Goal: Task Accomplishment & Management: Use online tool/utility

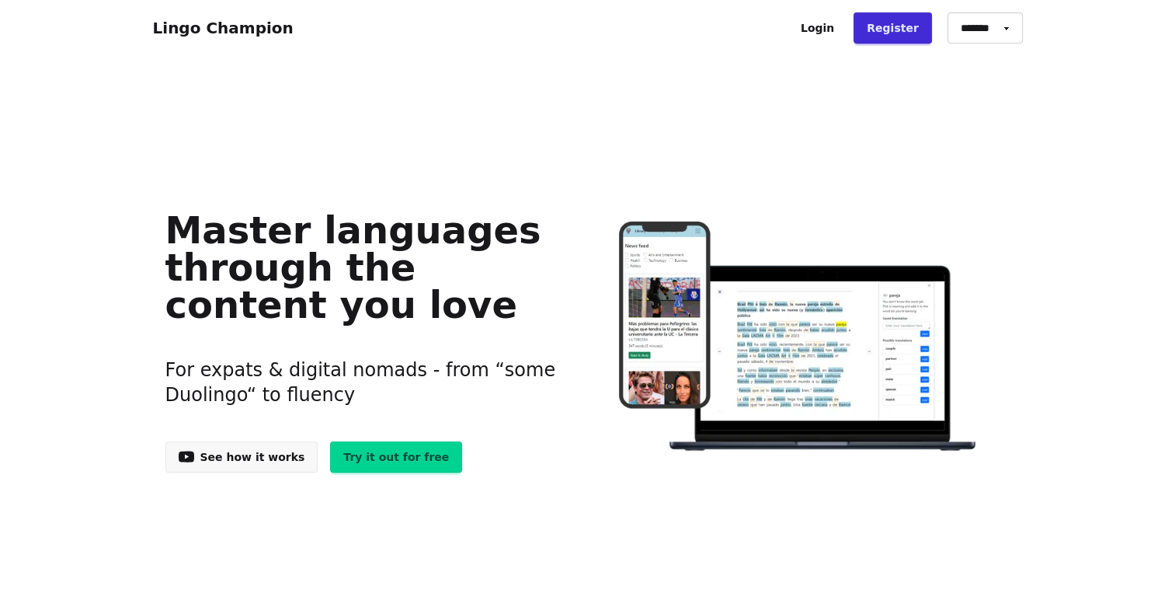
click at [833, 36] on link "Login" at bounding box center [818, 27] width 60 height 31
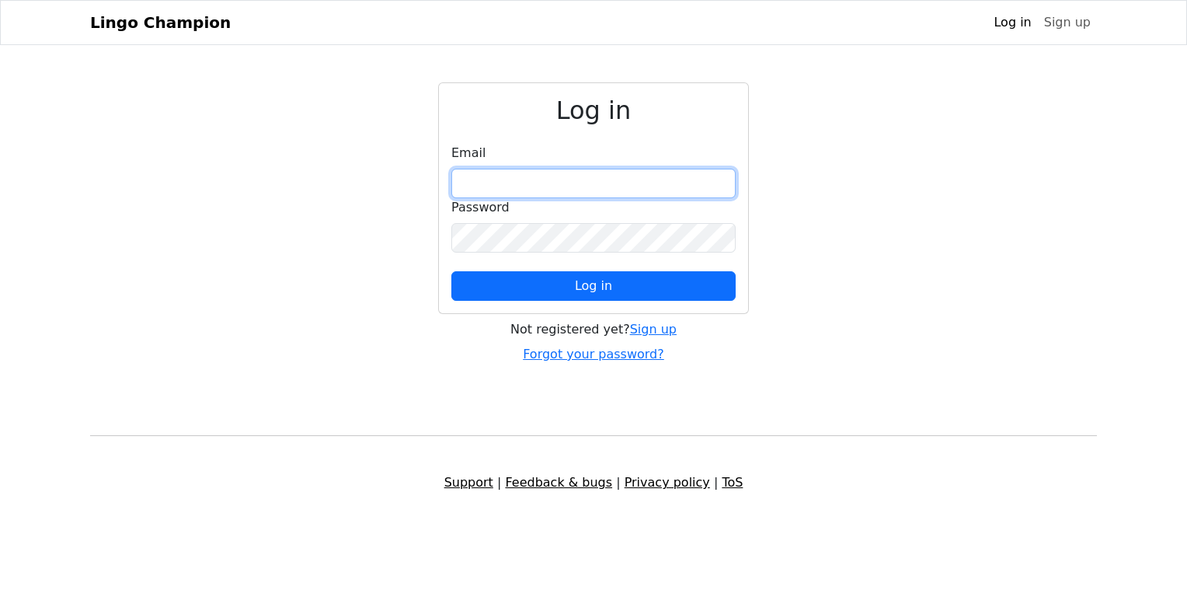
click at [585, 181] on input "email" at bounding box center [593, 184] width 284 height 30
type input "**********"
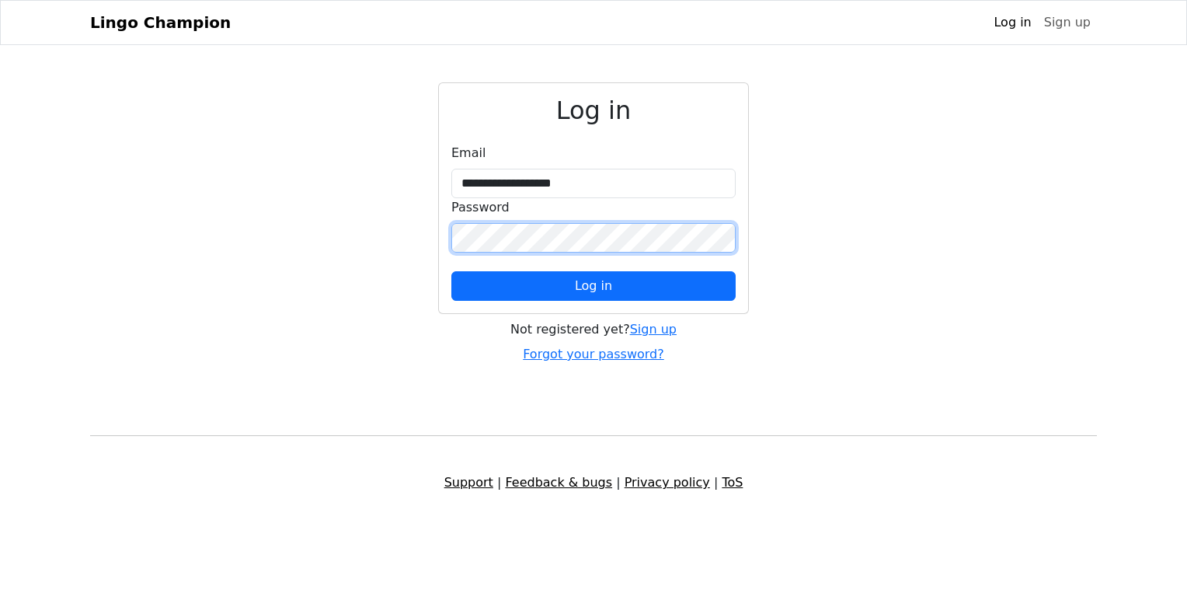
click at [451, 271] on button "Log in" at bounding box center [593, 286] width 284 height 30
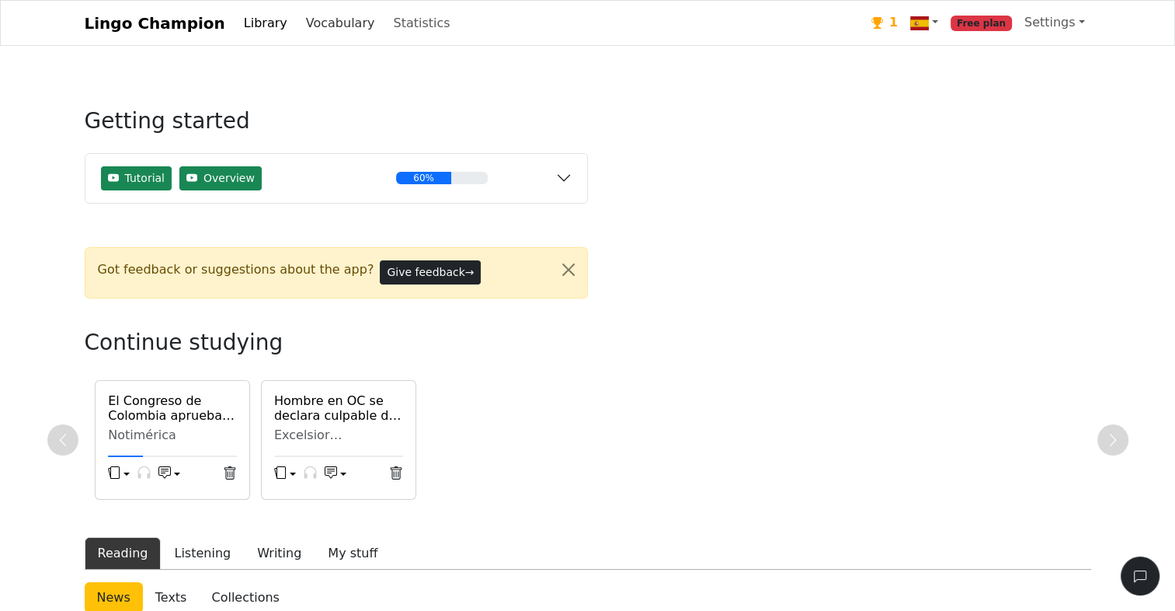
click at [318, 18] on link "Vocabulary" at bounding box center [341, 23] width 82 height 31
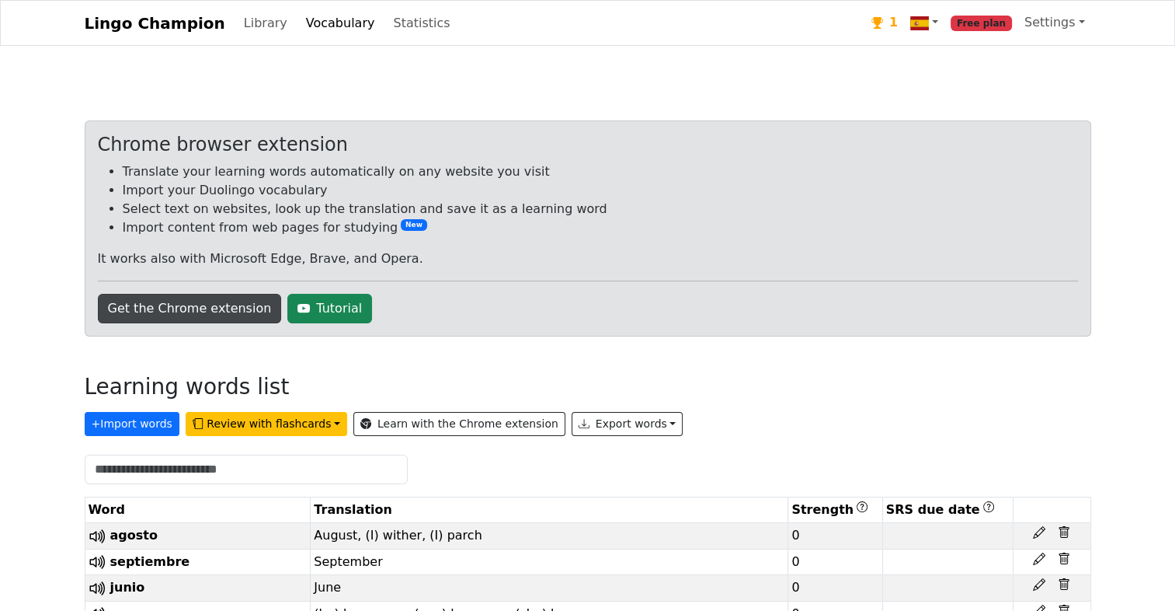
click at [196, 310] on link "Get the Chrome extension" at bounding box center [190, 309] width 184 height 30
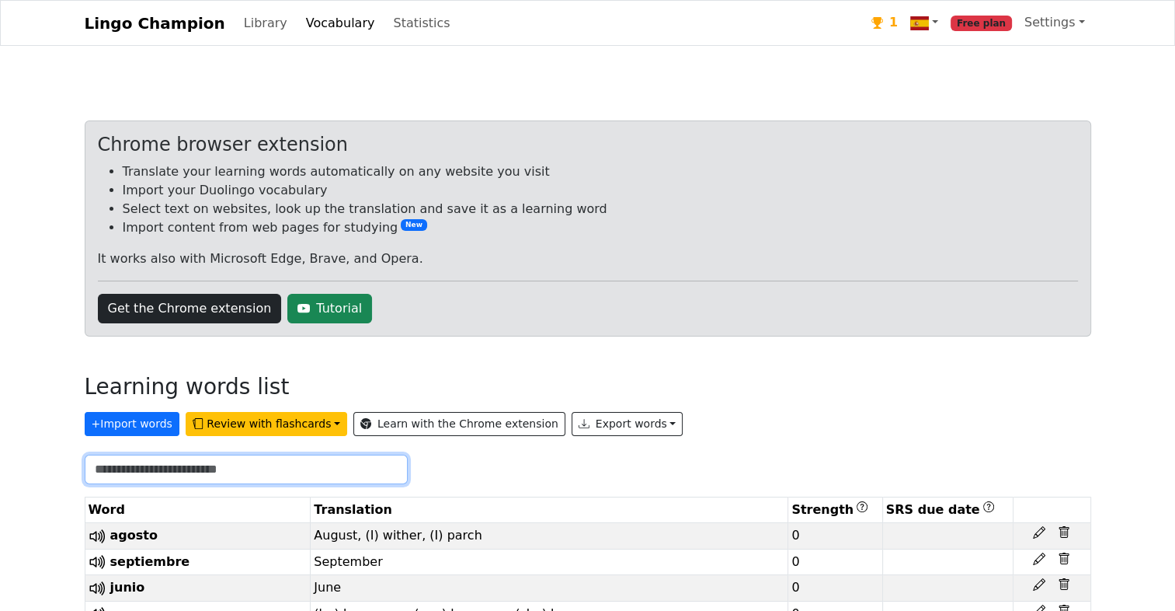
click at [221, 468] on input "text" at bounding box center [246, 469] width 323 height 30
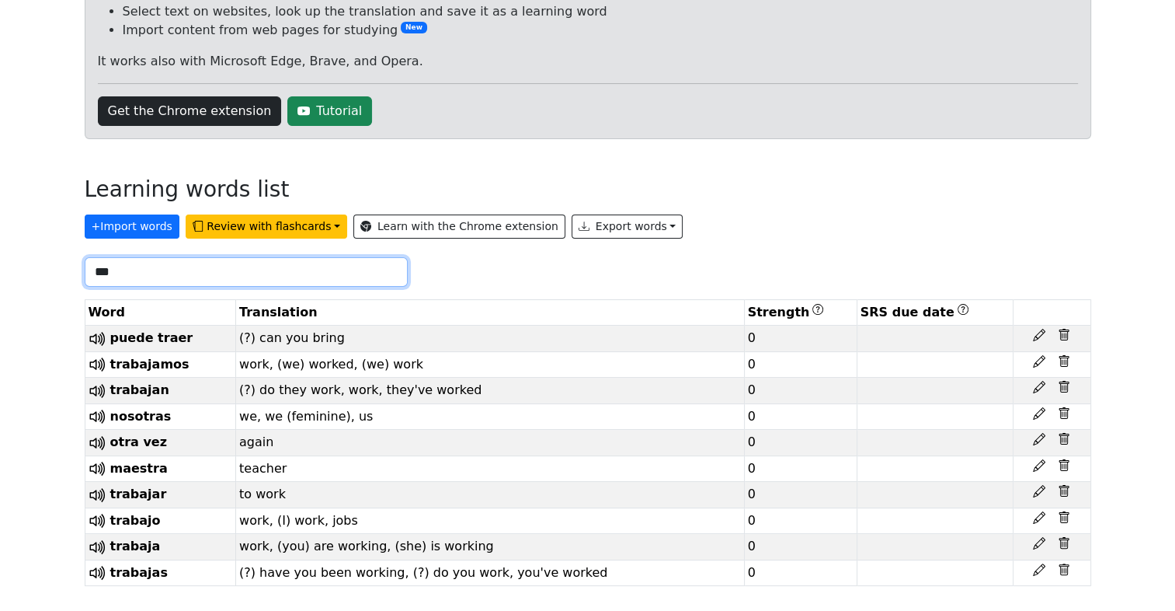
scroll to position [210, 0]
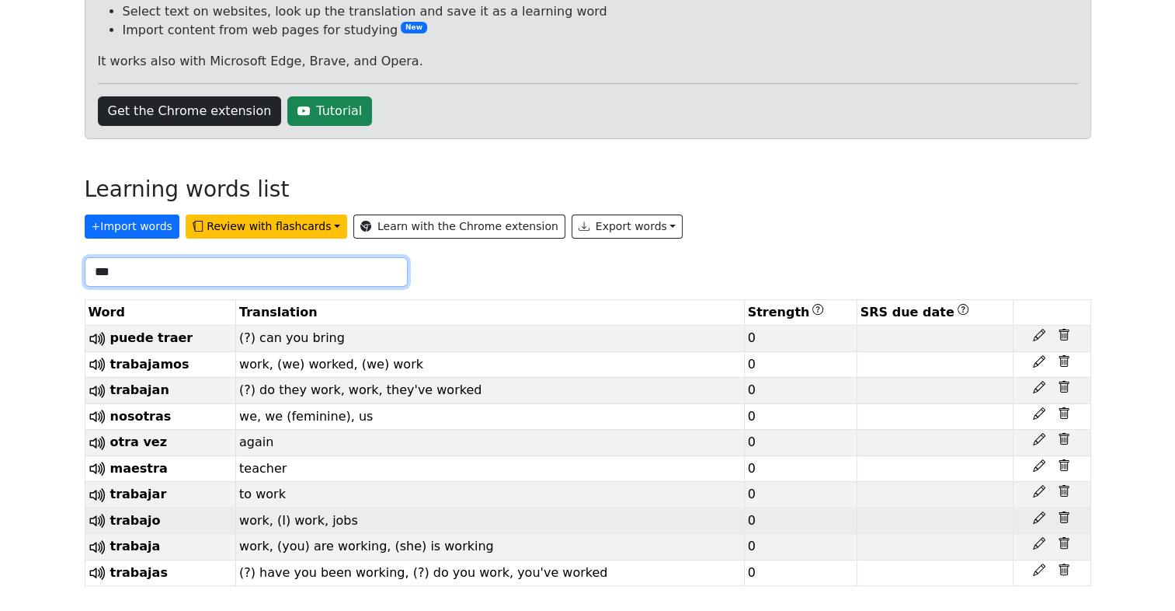
type input "***"
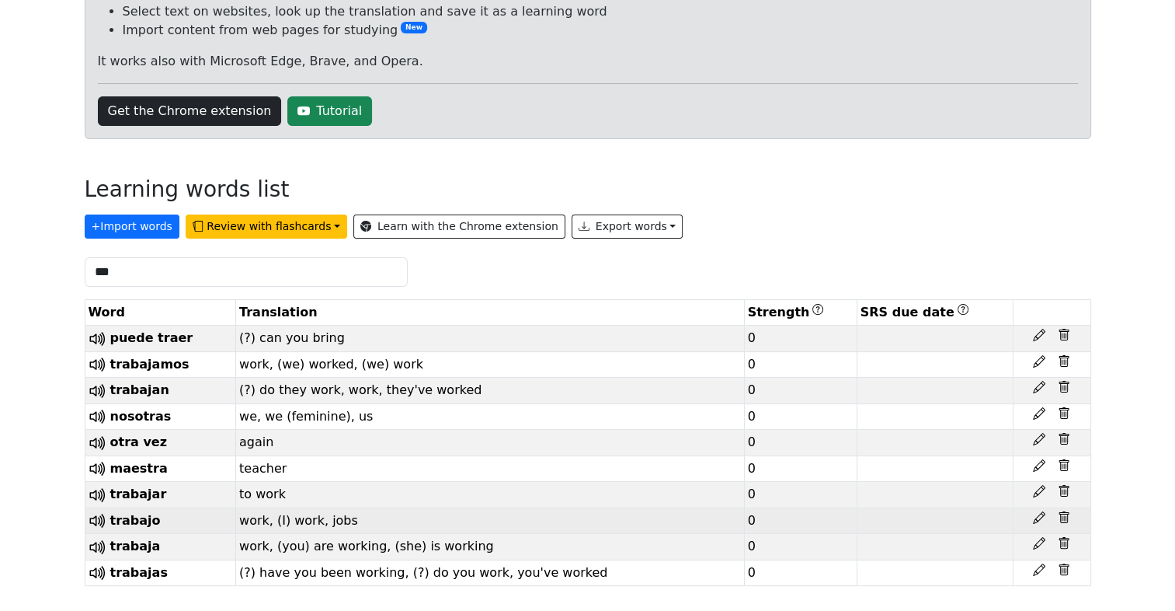
click at [263, 517] on td "work, (I) work, jobs" at bounding box center [490, 520] width 509 height 26
click at [266, 516] on td "work, (I) work, jobs" at bounding box center [490, 520] width 509 height 26
click at [262, 515] on td "work, (I) work, jobs" at bounding box center [490, 520] width 509 height 26
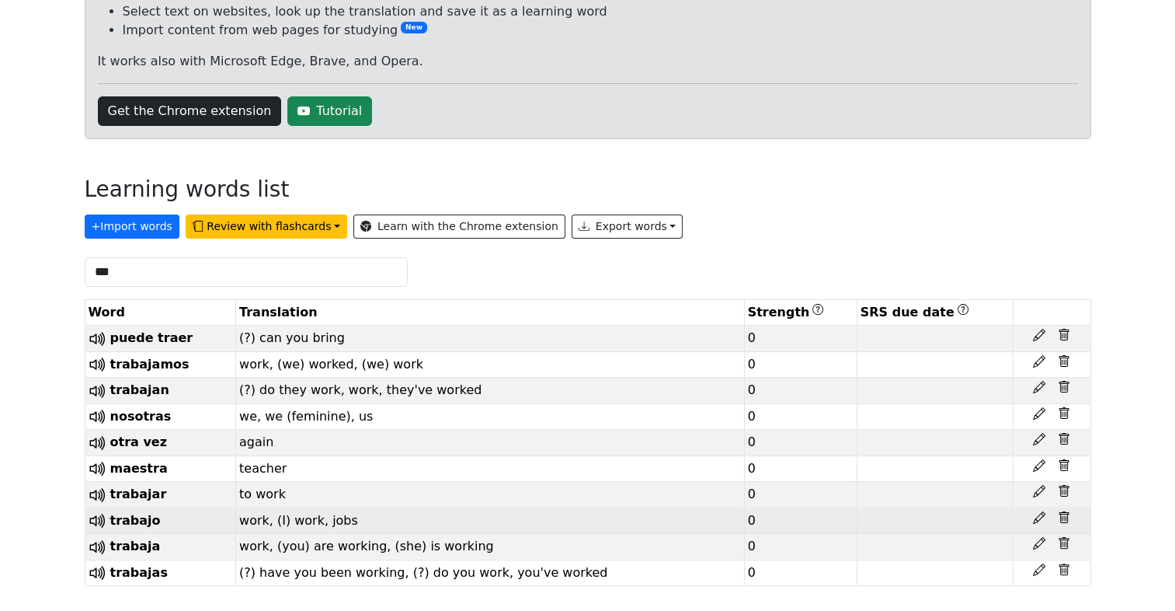
click at [262, 515] on td "work, (I) work, jobs" at bounding box center [490, 520] width 509 height 26
click at [264, 517] on td "work, (I) work, jobs" at bounding box center [490, 520] width 509 height 26
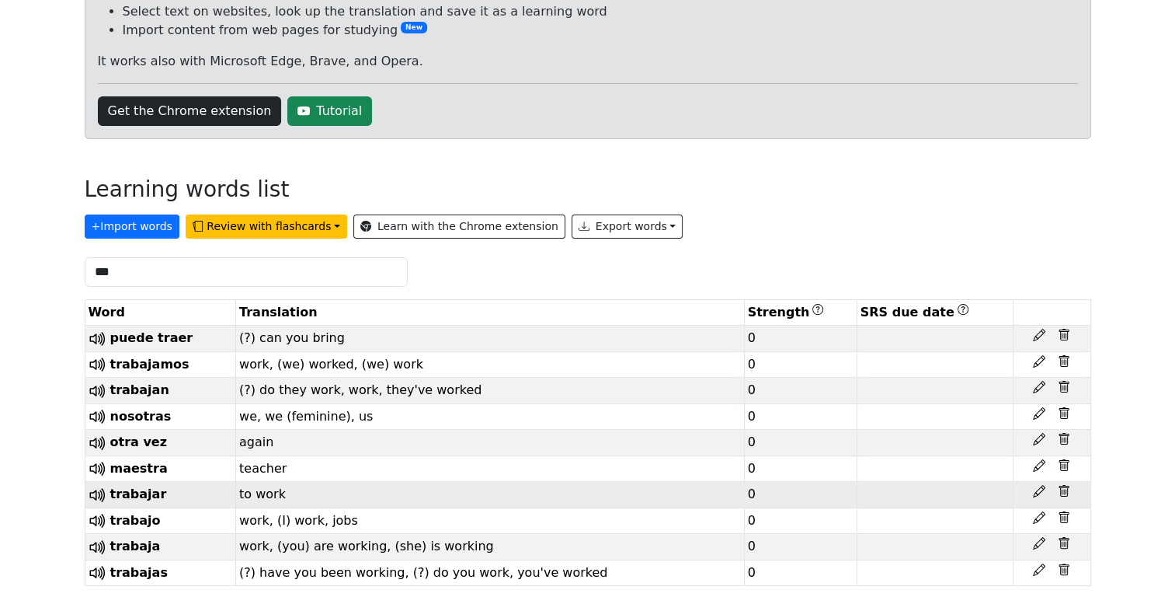
drag, startPoint x: 264, startPoint y: 517, endPoint x: 335, endPoint y: 492, distance: 74.9
click at [335, 492] on td "to work" at bounding box center [490, 495] width 509 height 26
click at [141, 214] on button "+ Import words" at bounding box center [132, 226] width 95 height 24
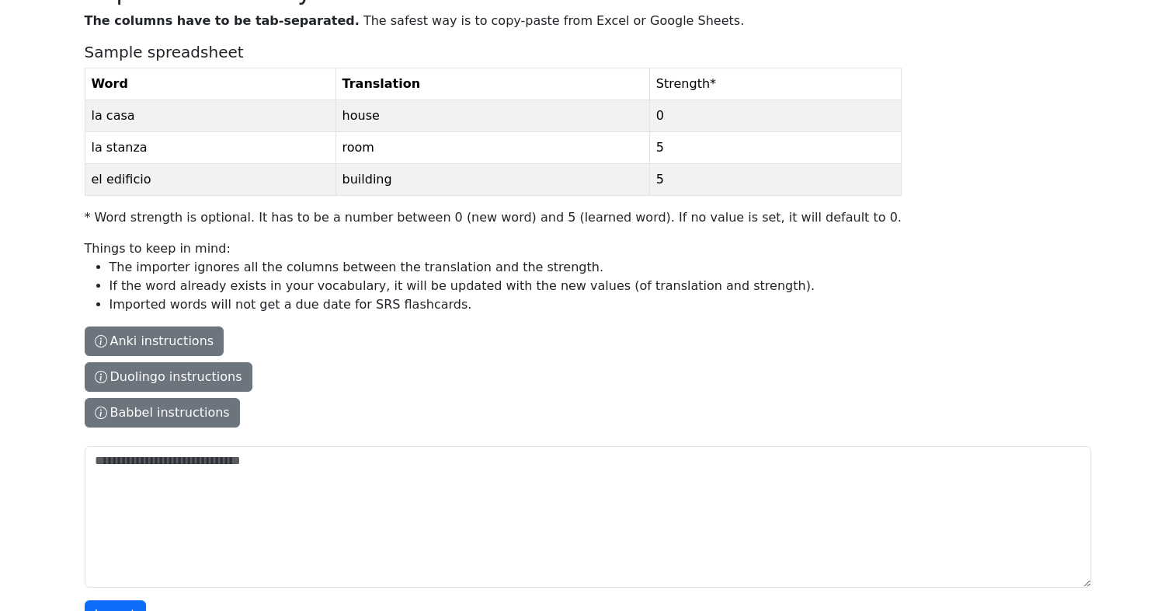
scroll to position [186, 0]
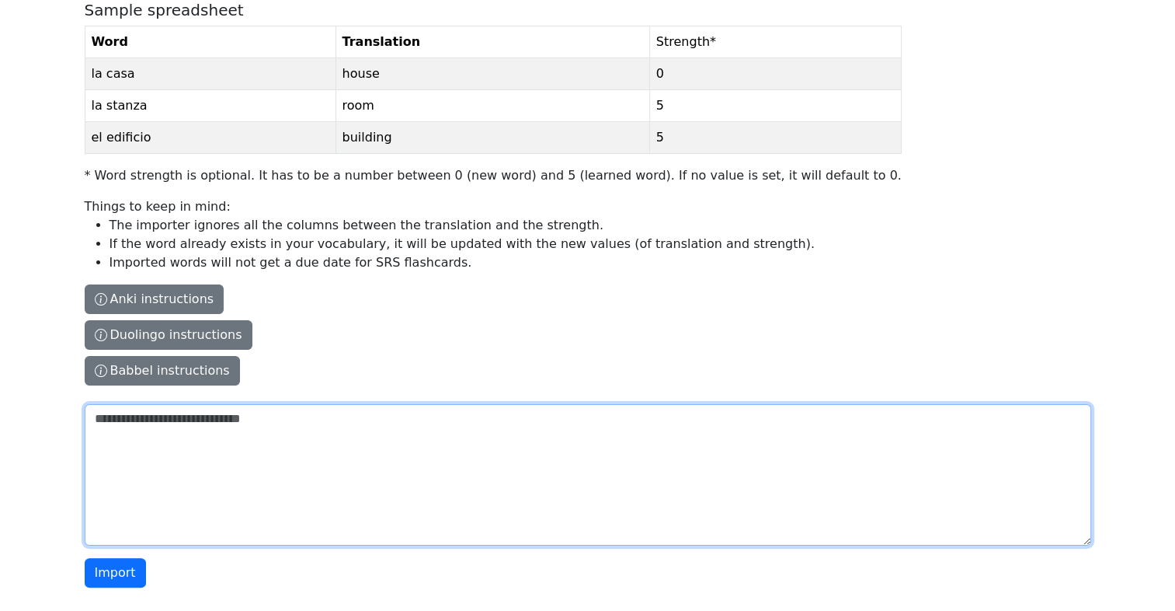
paste textarea "**********"
type textarea "**********"
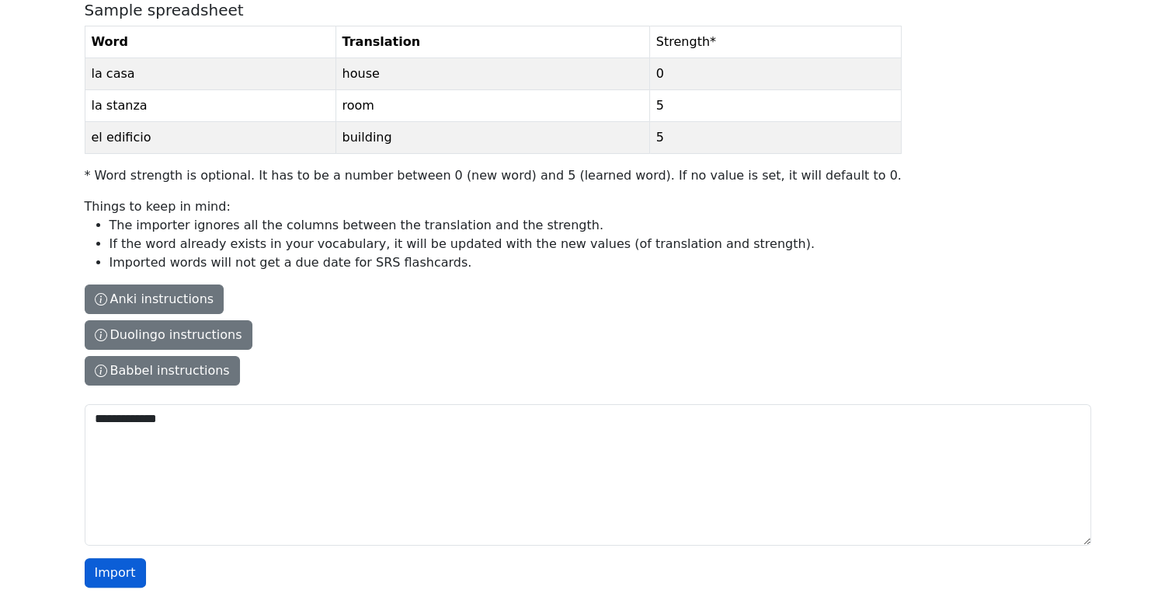
click at [104, 574] on button "Import" at bounding box center [115, 573] width 61 height 30
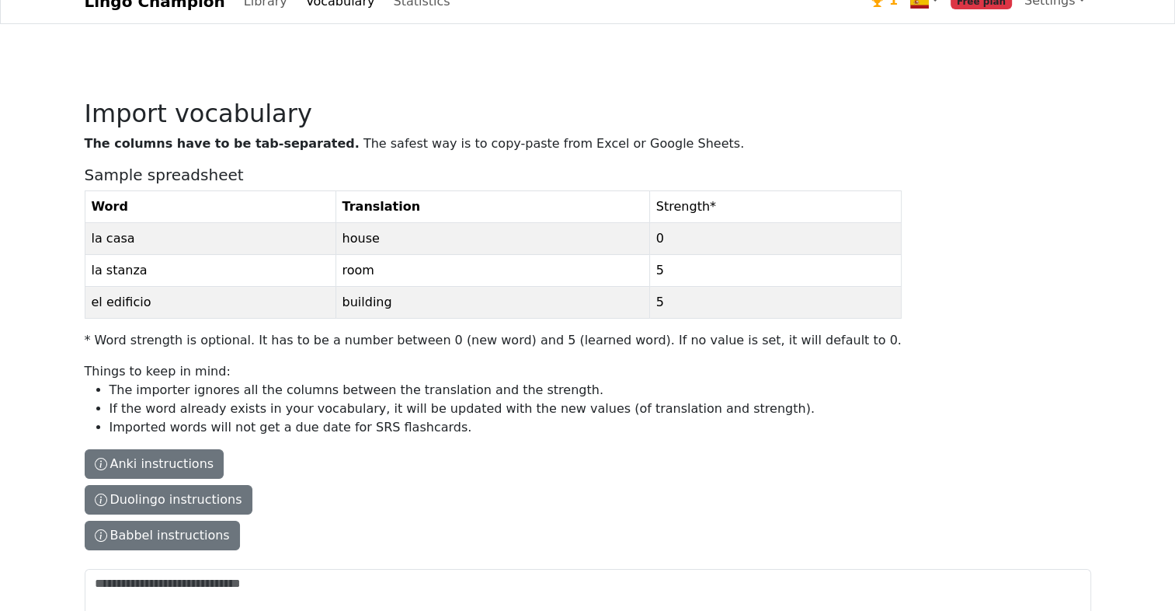
scroll to position [0, 0]
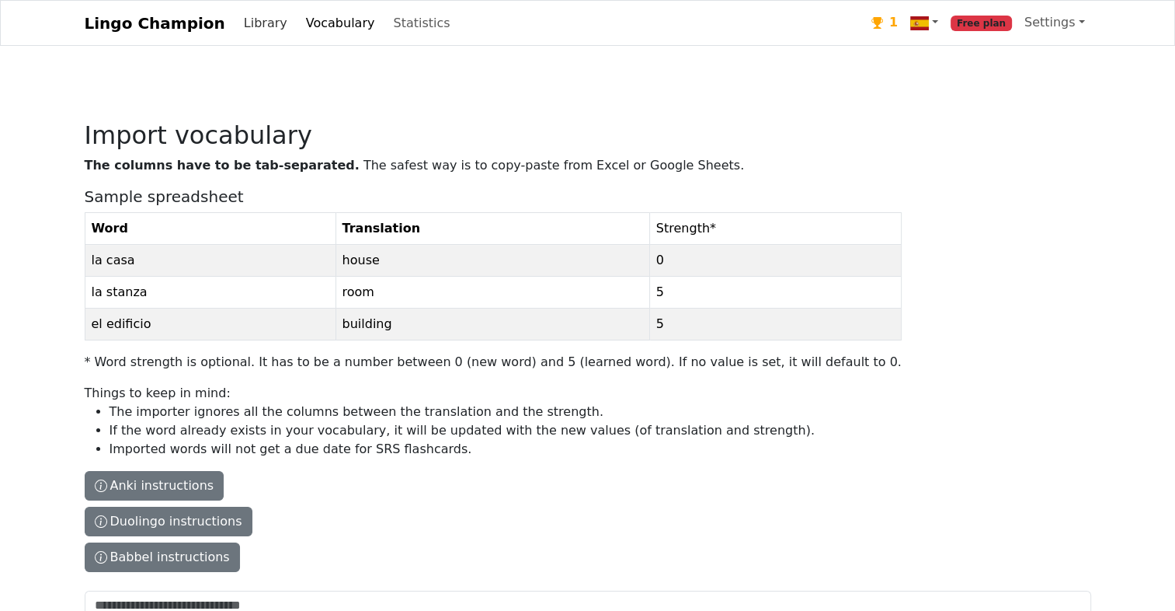
click at [250, 23] on link "Library" at bounding box center [266, 23] width 56 height 31
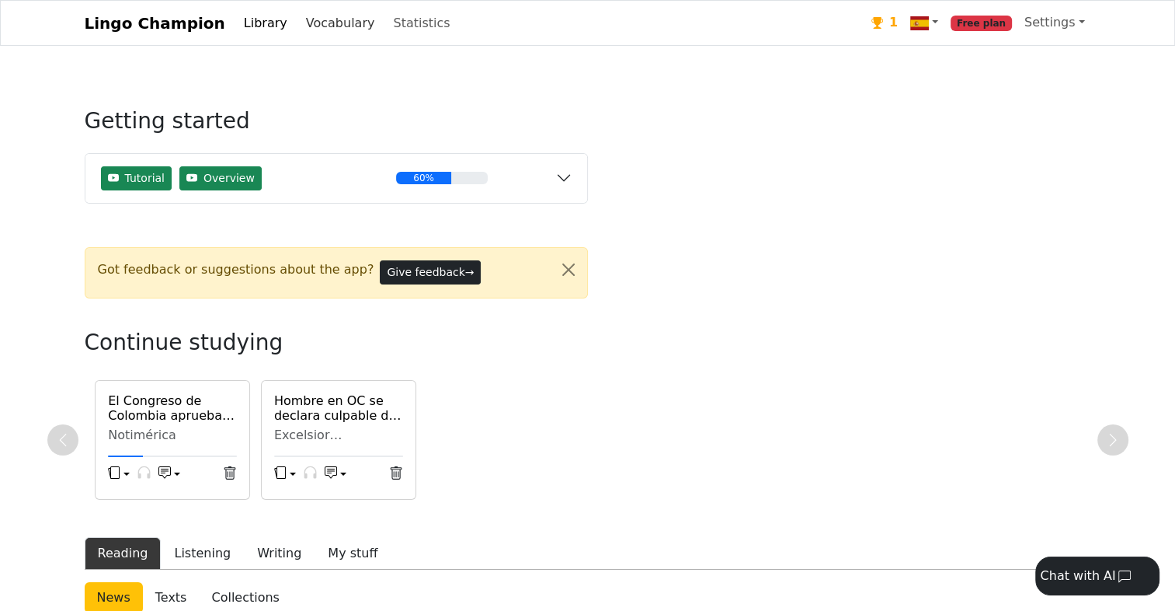
click at [306, 26] on link "Vocabulary" at bounding box center [341, 23] width 82 height 31
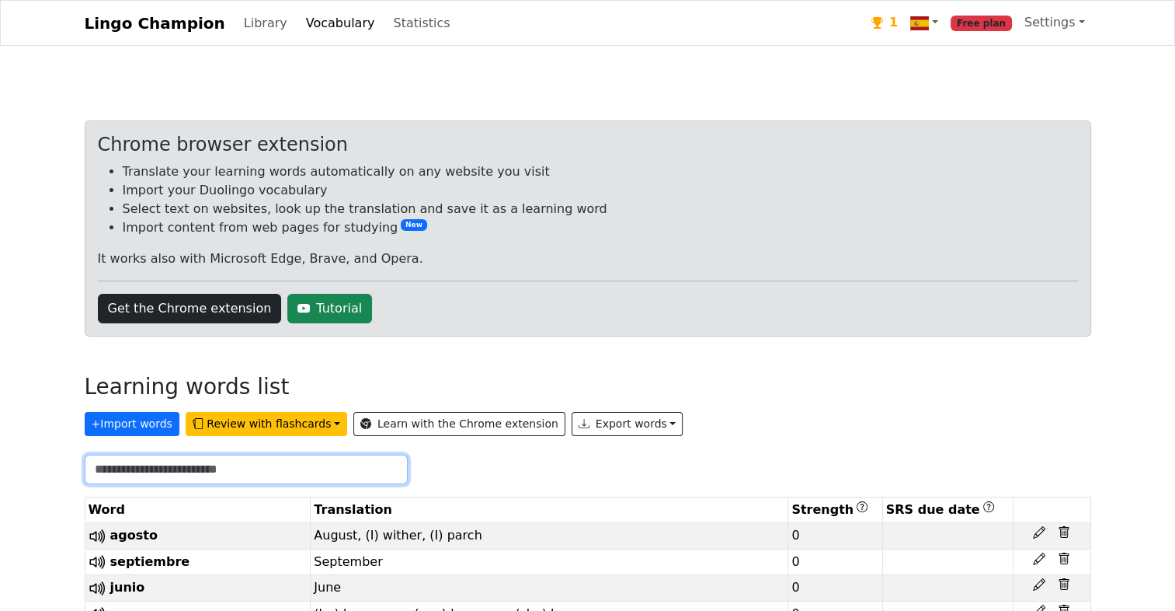
click at [174, 472] on input "text" at bounding box center [246, 469] width 323 height 30
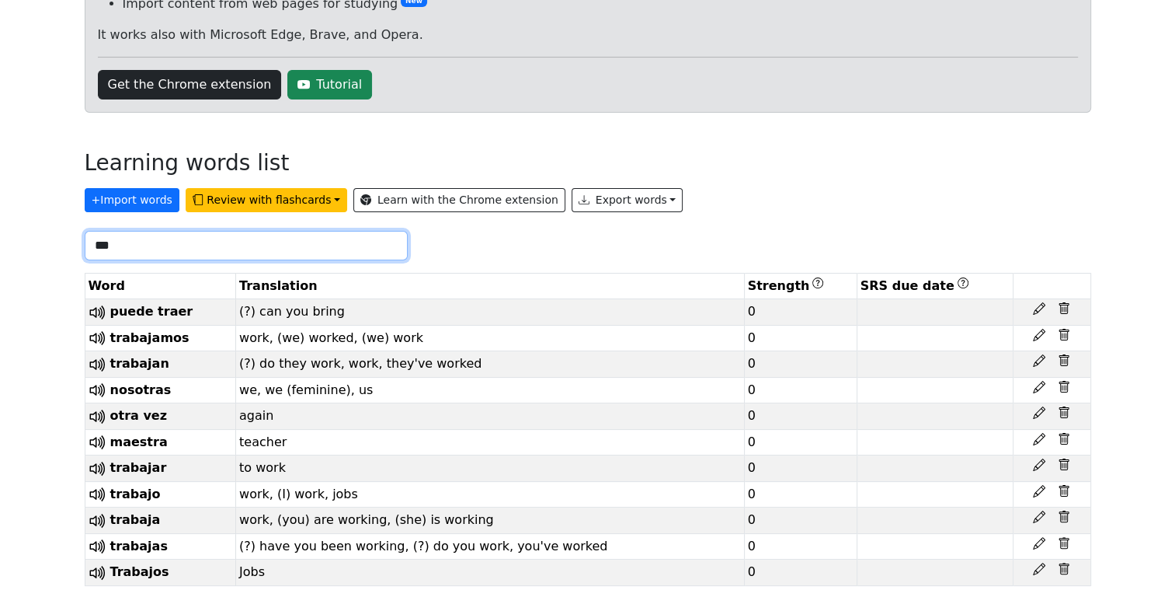
scroll to position [237, 0]
type input "***"
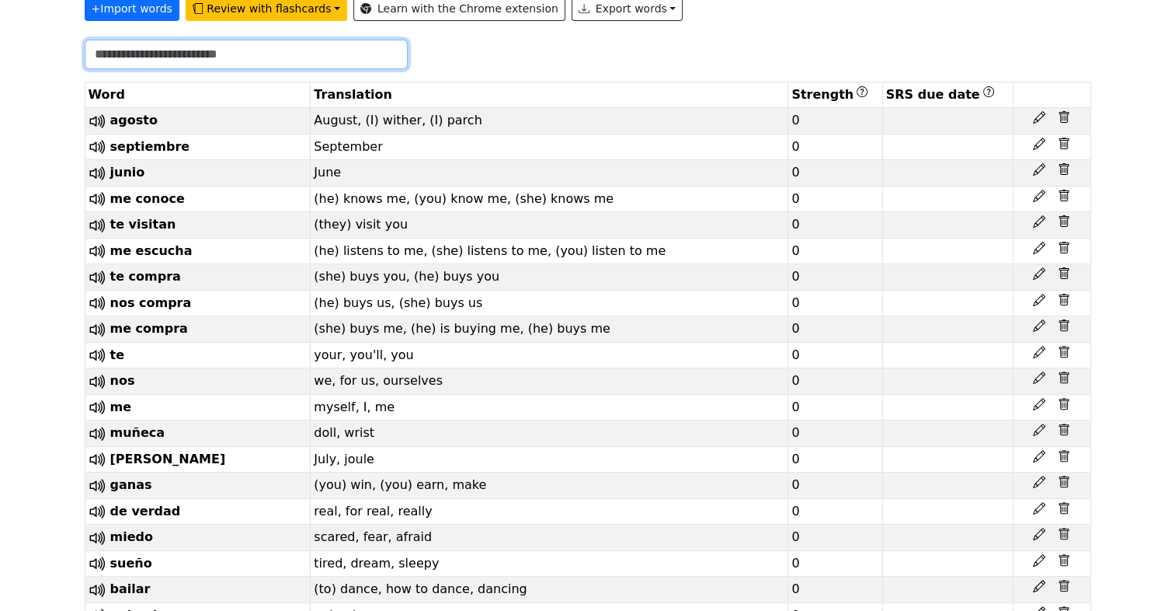
scroll to position [418, 0]
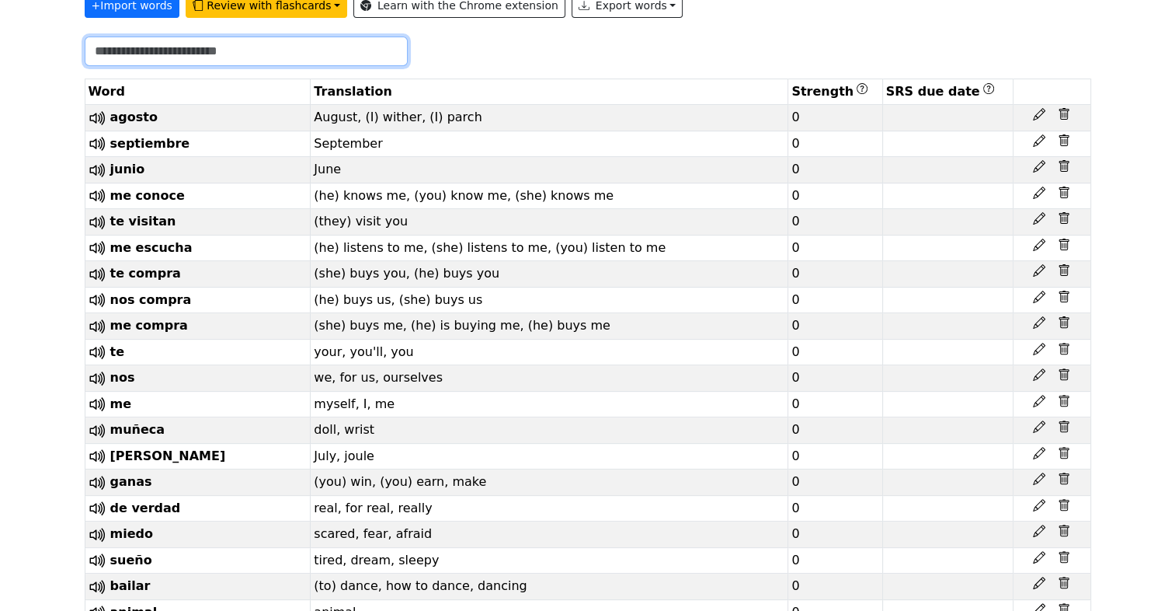
click at [180, 51] on input "text" at bounding box center [246, 52] width 323 height 30
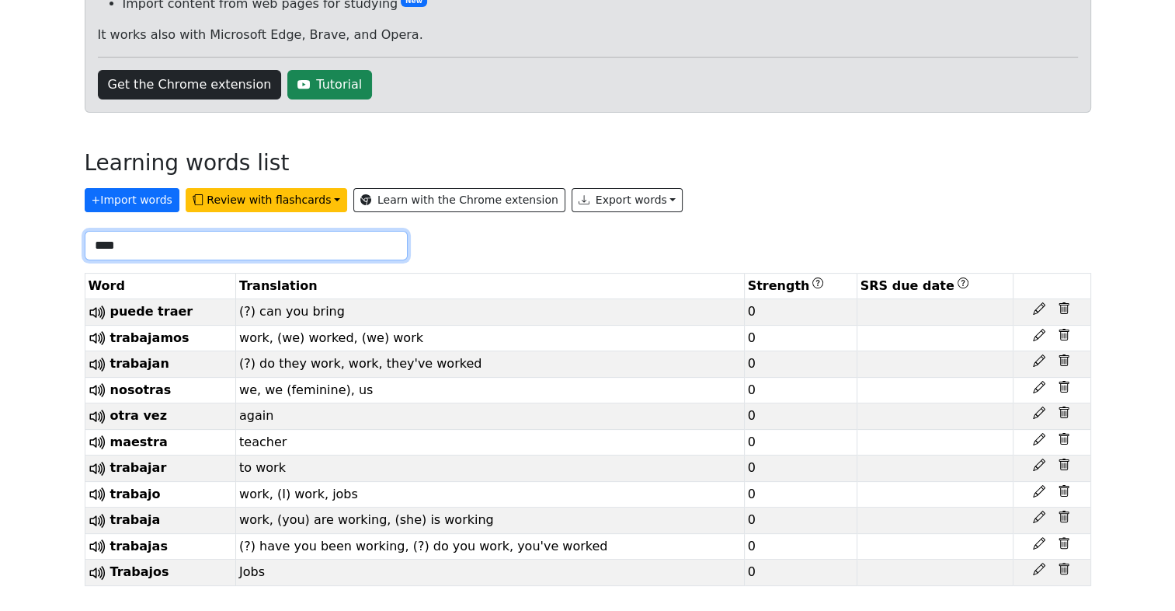
scroll to position [127, 0]
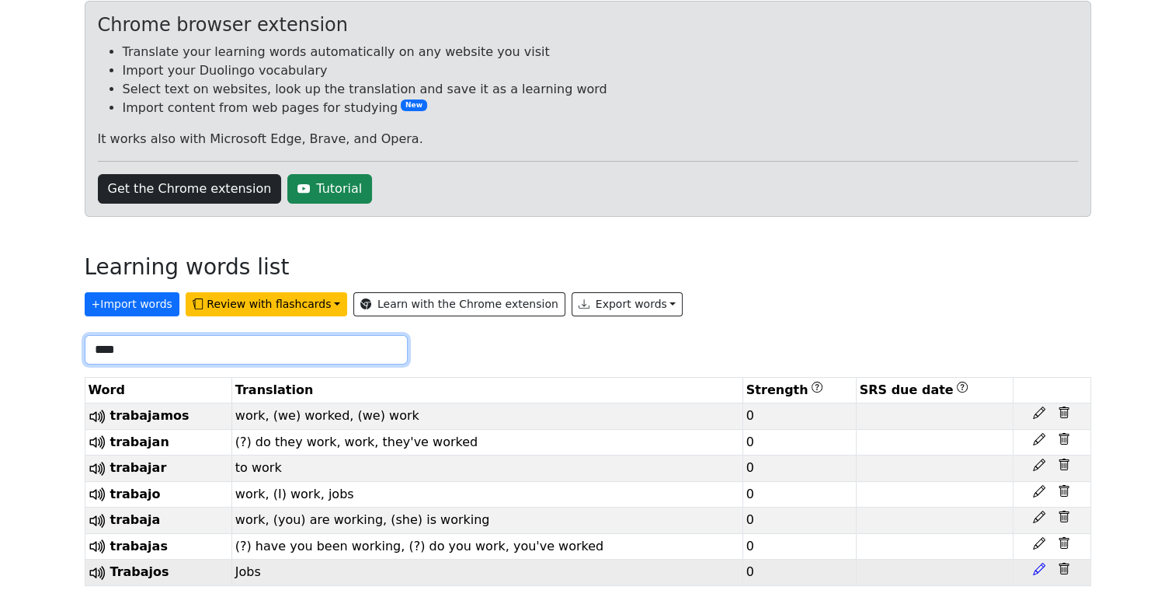
type input "****"
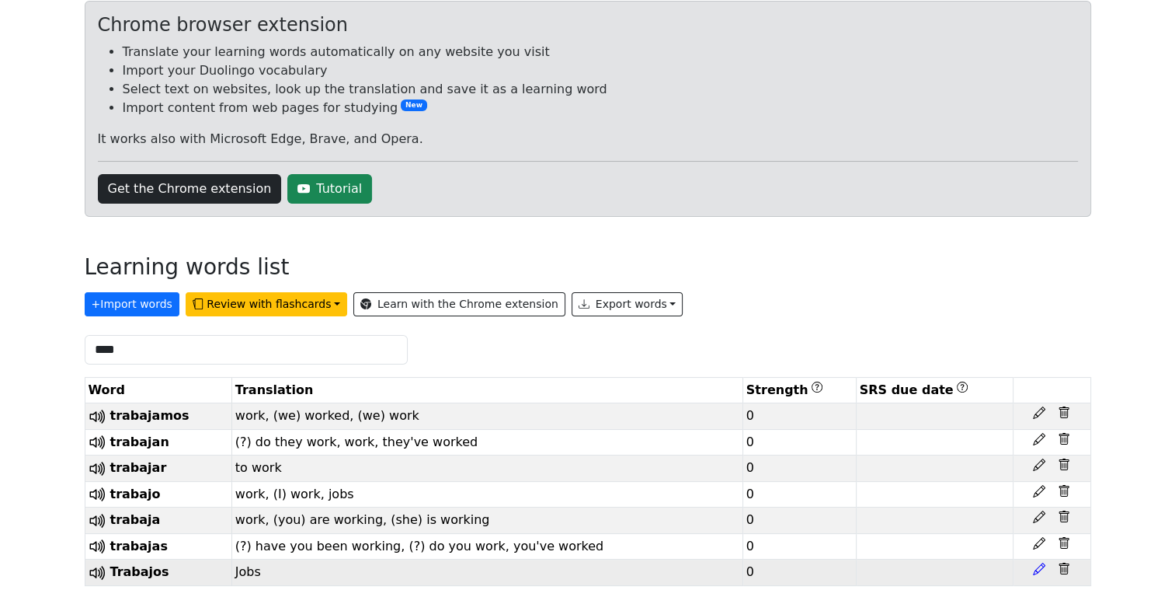
click at [1038, 569] on icon at bounding box center [1039, 568] width 12 height 12
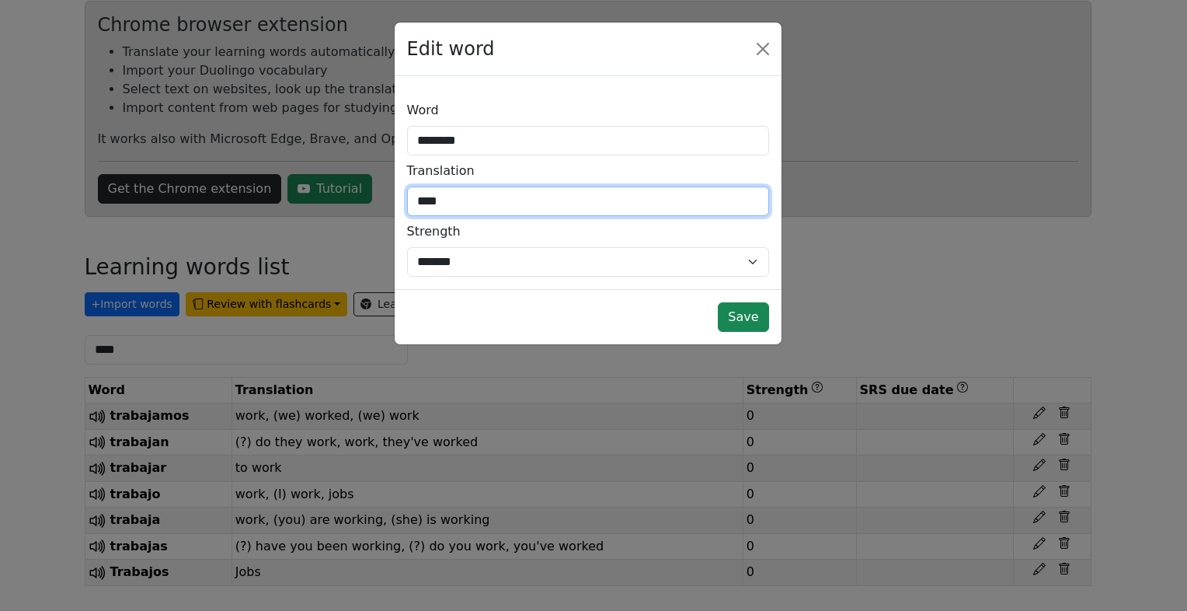
click at [463, 195] on input "****" at bounding box center [588, 201] width 362 height 30
type input "*"
type input "****"
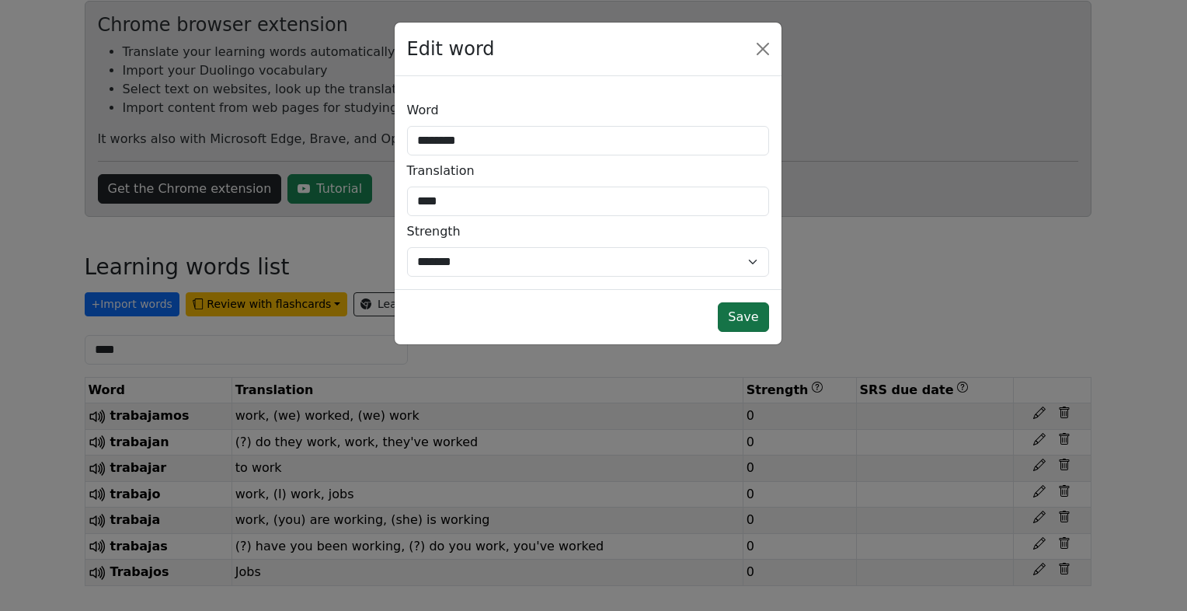
click at [745, 315] on button "Save" at bounding box center [743, 317] width 50 height 30
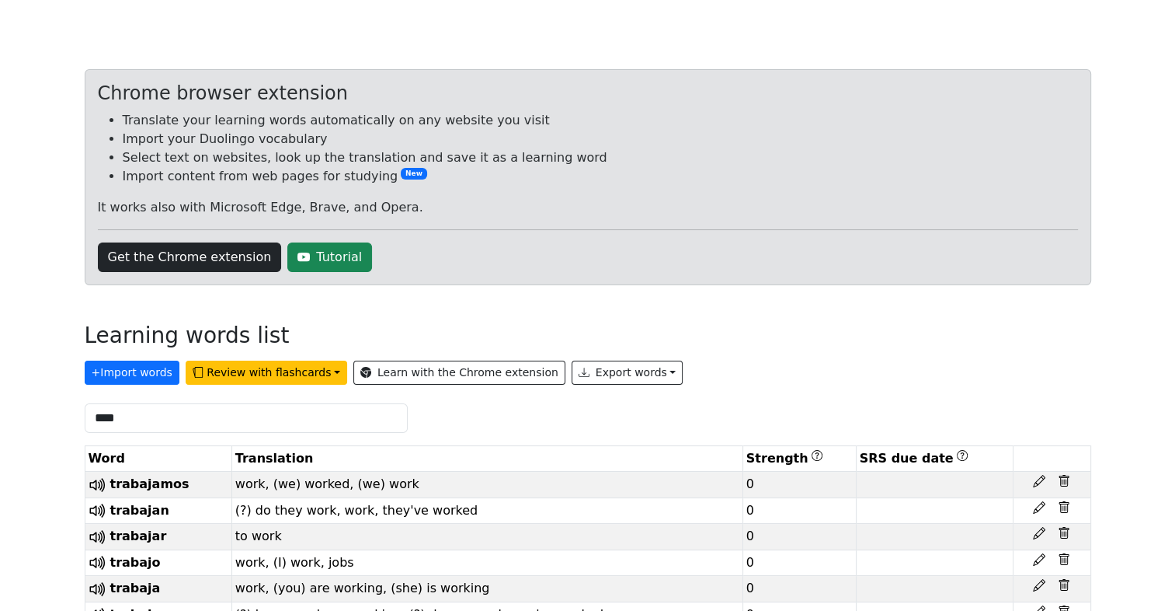
scroll to position [0, 0]
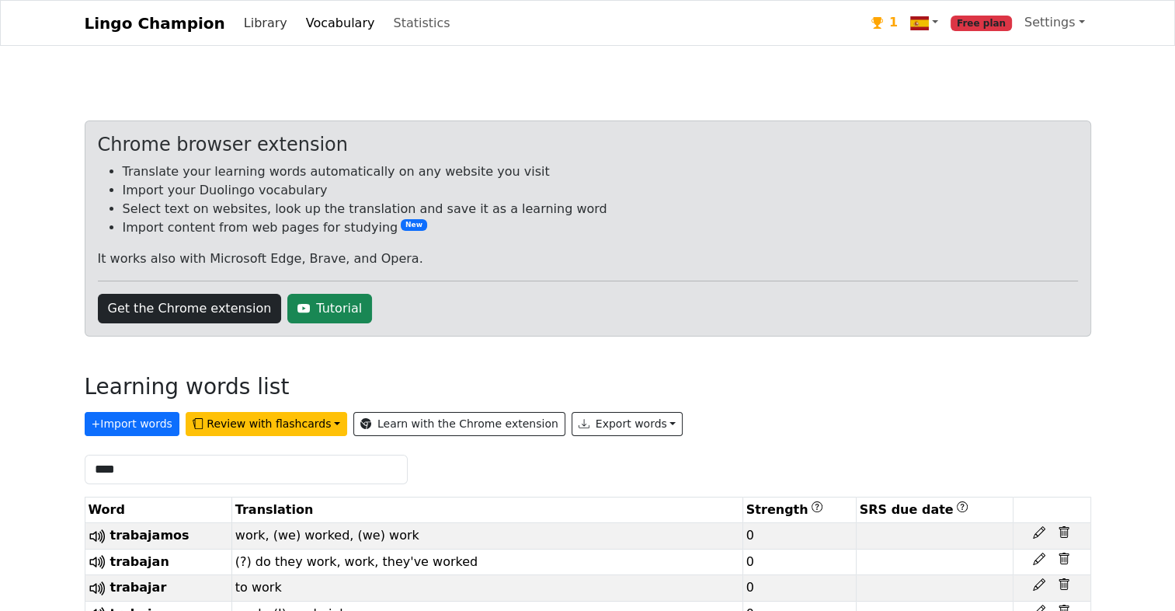
click at [242, 28] on link "Library" at bounding box center [266, 23] width 56 height 31
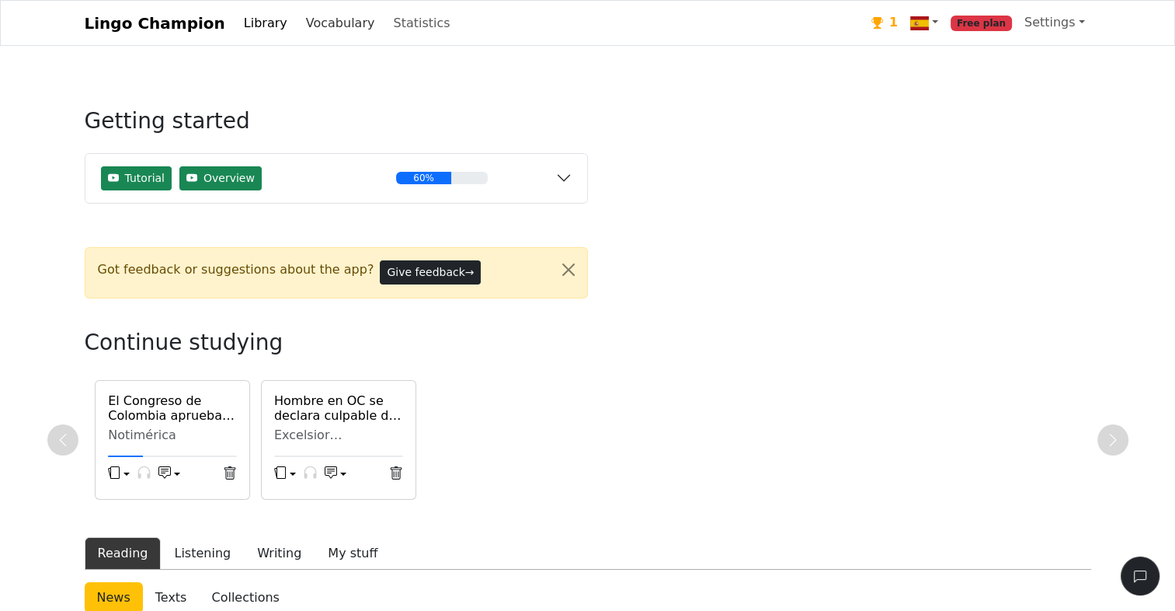
click at [309, 30] on link "Vocabulary" at bounding box center [341, 23] width 82 height 31
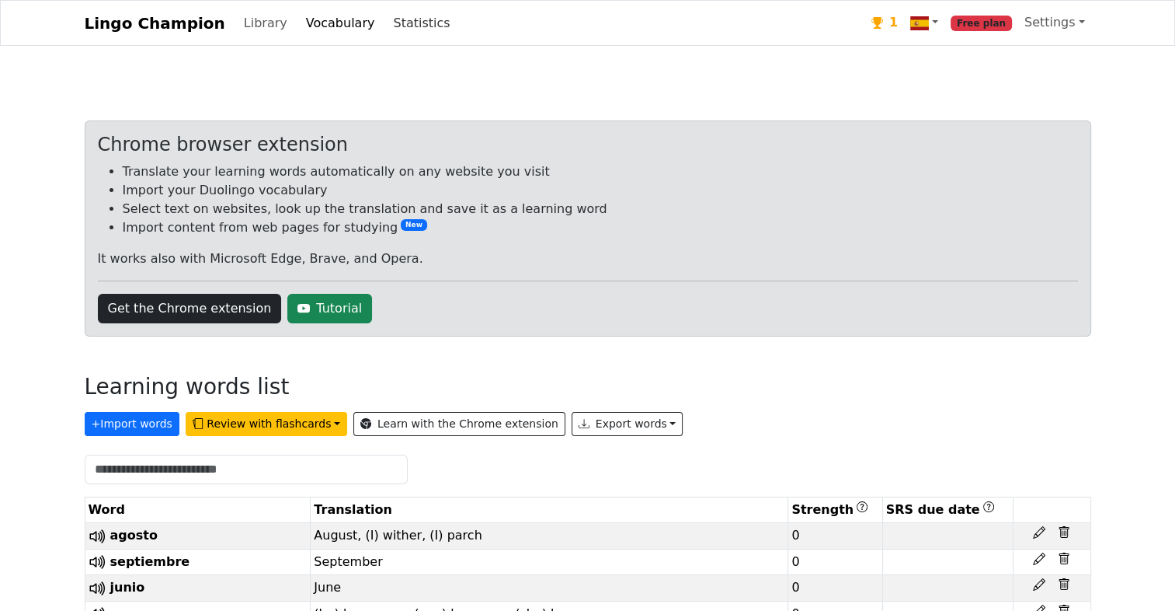
click at [387, 27] on link "Statistics" at bounding box center [421, 23] width 69 height 31
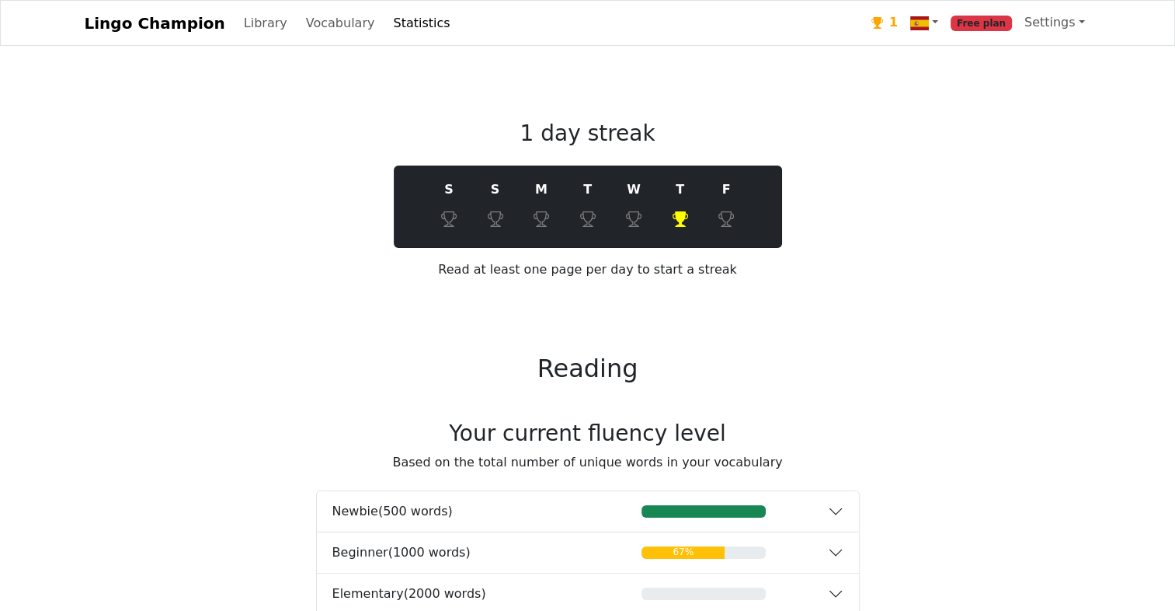
click at [130, 31] on link "Lingo Champion" at bounding box center [155, 23] width 141 height 31
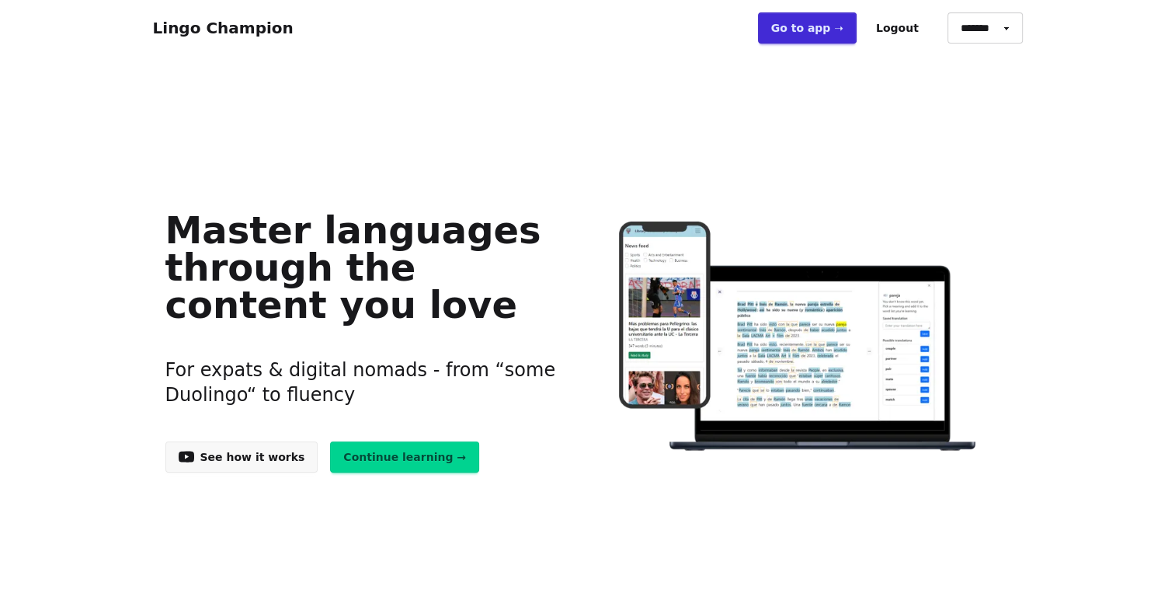
click at [834, 25] on link "Go to app ➝" at bounding box center [807, 27] width 99 height 31
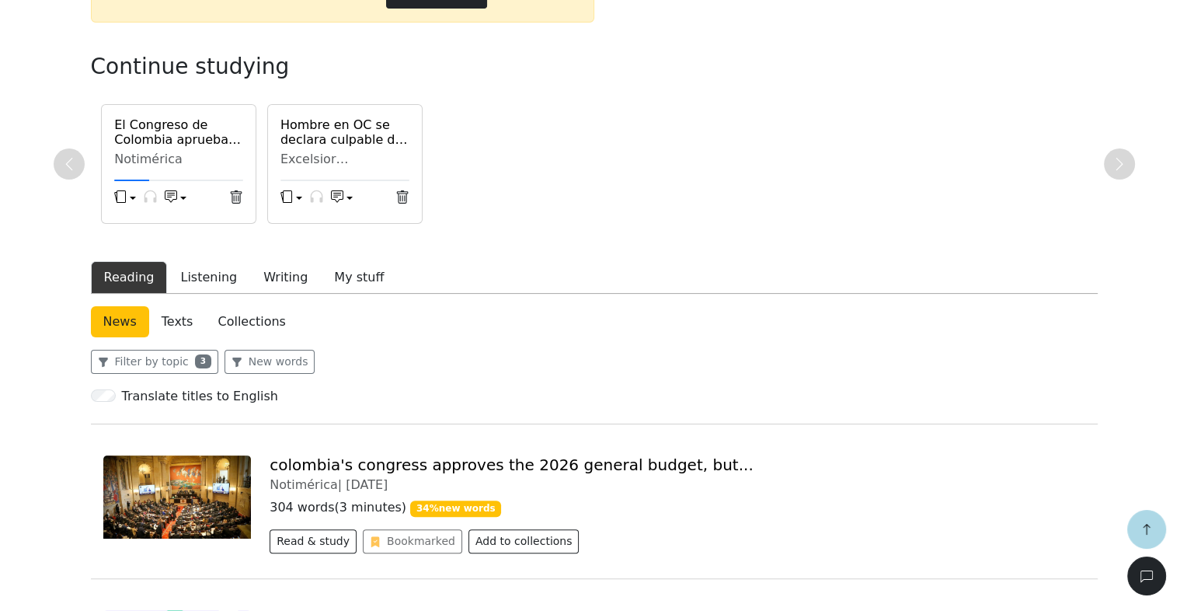
scroll to position [279, 0]
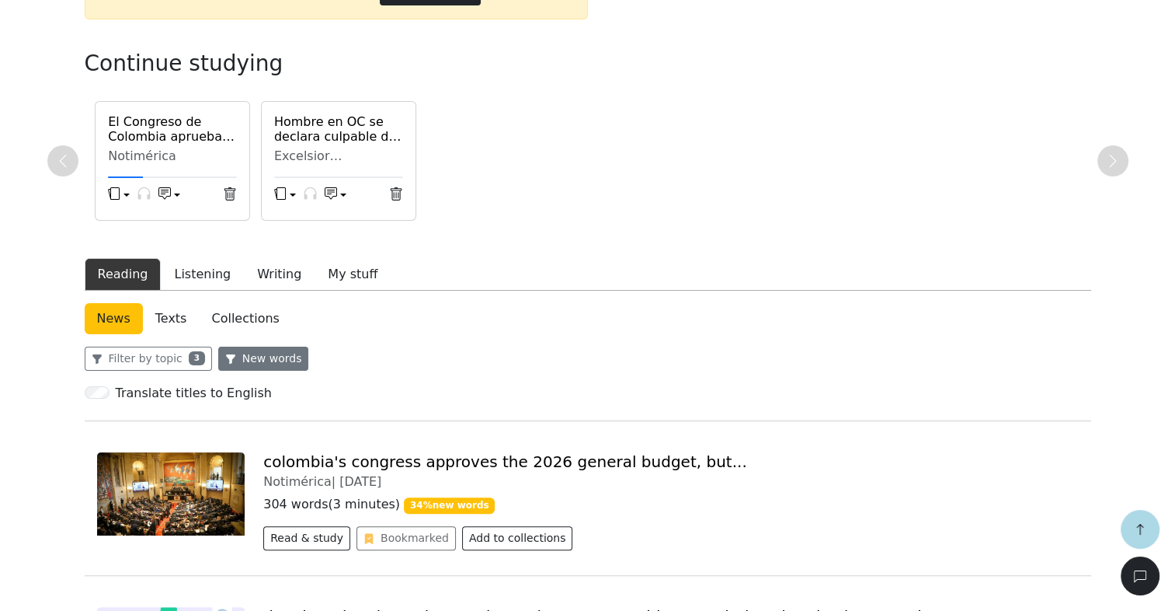
click at [244, 362] on button "New words" at bounding box center [263, 358] width 91 height 24
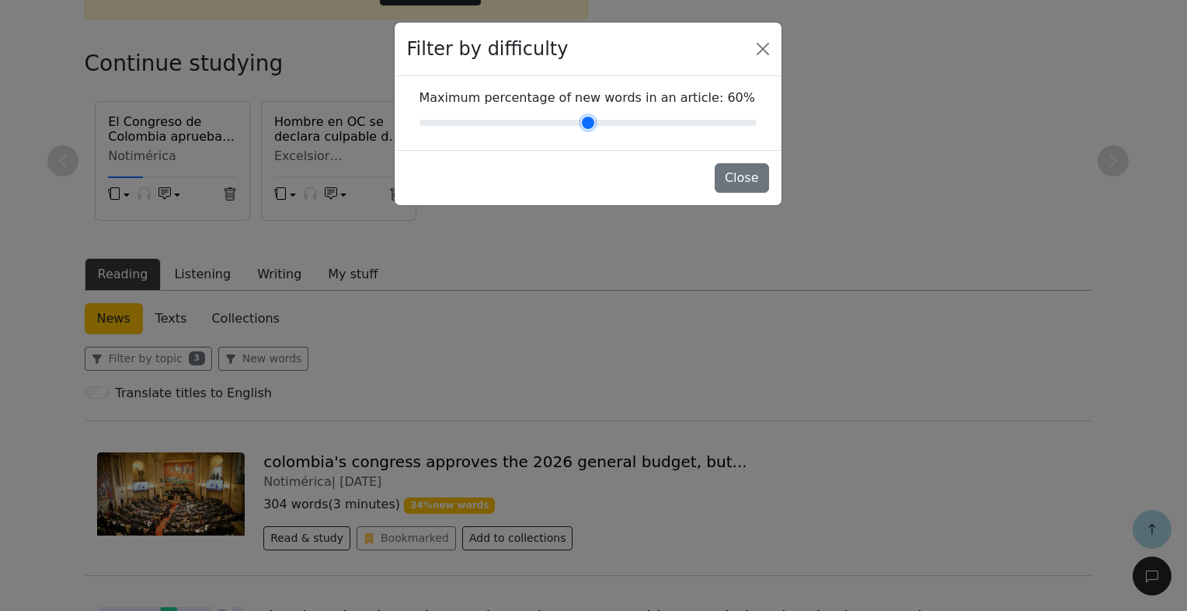
click at [628, 126] on input "Maximum percentage of new words in an article : 60 %" at bounding box center [587, 122] width 337 height 19
click at [580, 124] on input "Maximum percentage of new words in an article : 50 %" at bounding box center [587, 122] width 337 height 19
click at [534, 123] on input "Maximum percentage of new words in an article : 30 %" at bounding box center [587, 122] width 337 height 19
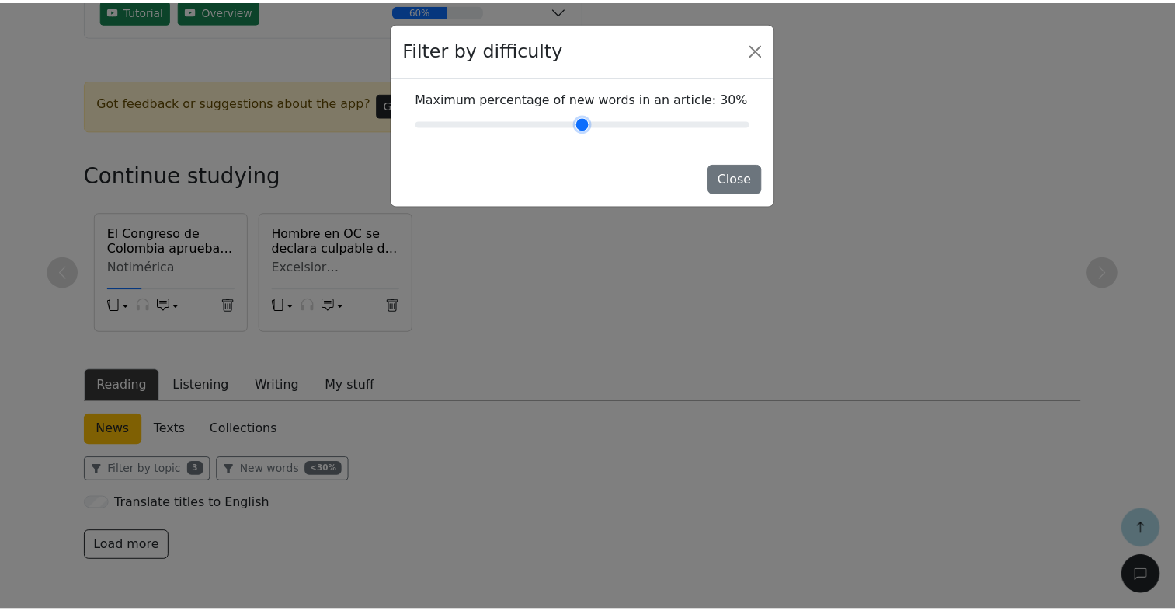
scroll to position [167, 0]
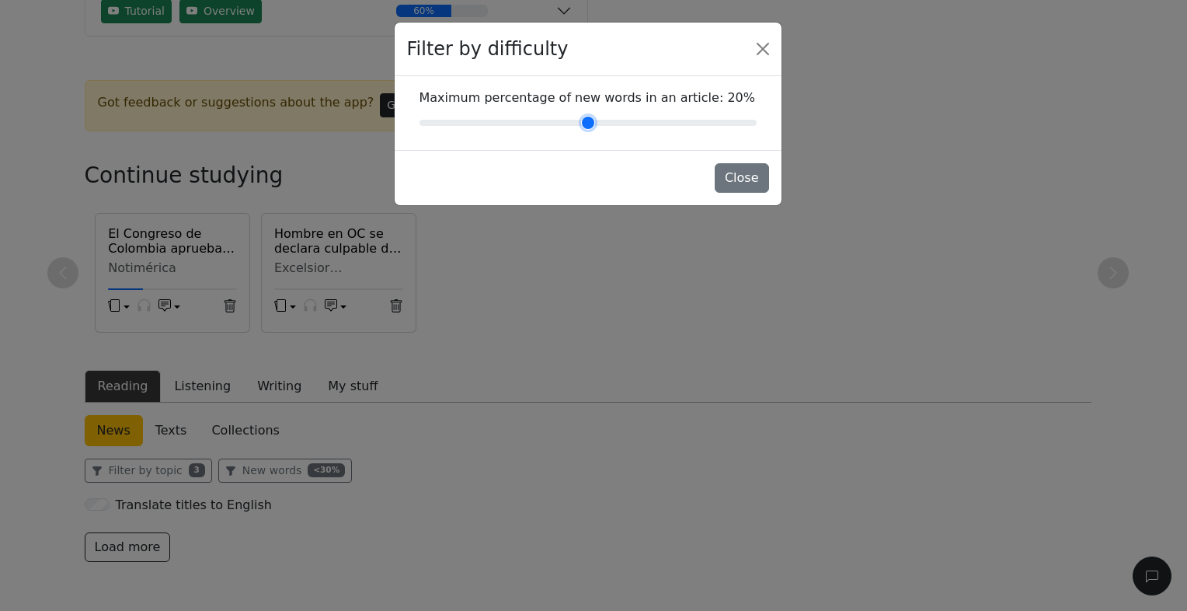
type input "**"
click at [478, 121] on input "Maximum percentage of new words in an article : 20 %" at bounding box center [587, 122] width 337 height 19
click at [740, 178] on button "Close" at bounding box center [742, 178] width 54 height 30
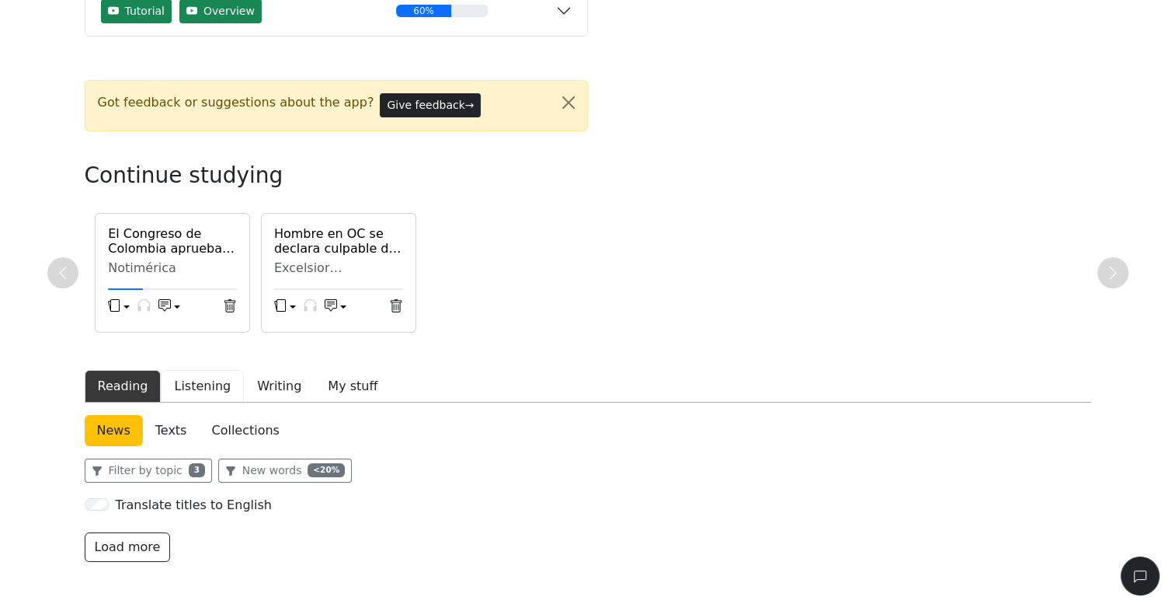
click at [195, 385] on button "Listening" at bounding box center [202, 386] width 83 height 33
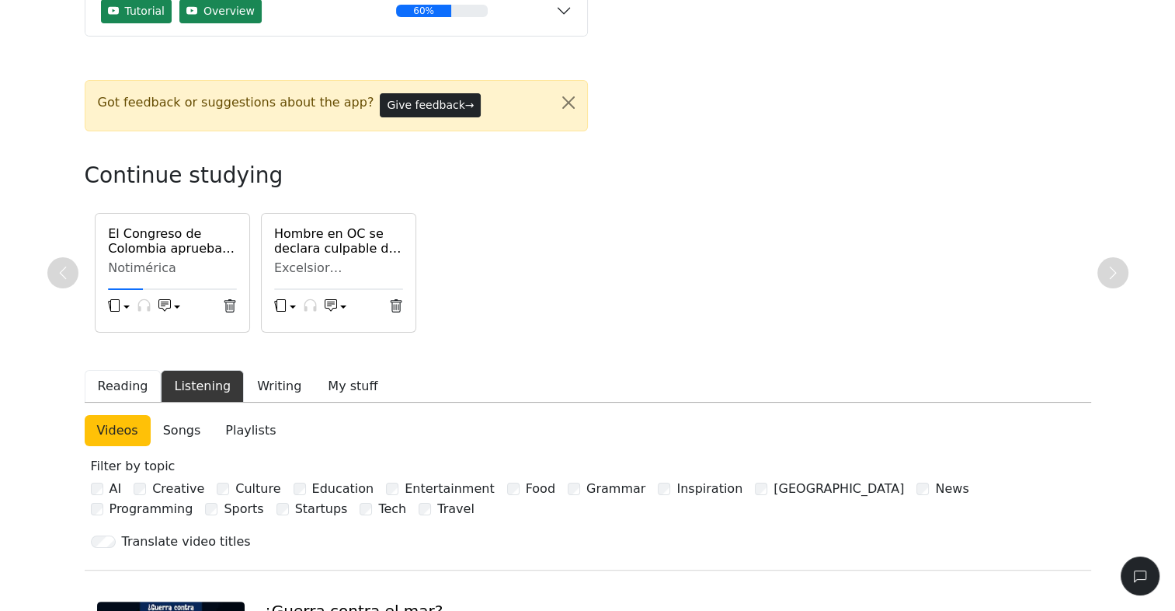
click at [131, 384] on button "Reading" at bounding box center [123, 386] width 77 height 33
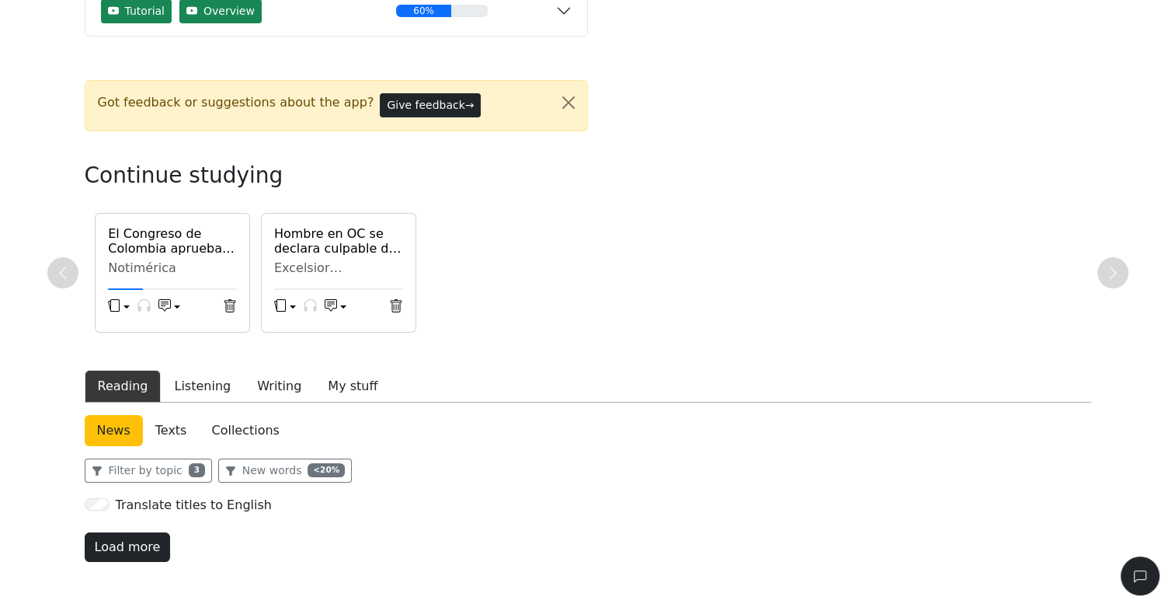
click at [133, 545] on button "Load more" at bounding box center [128, 547] width 86 height 30
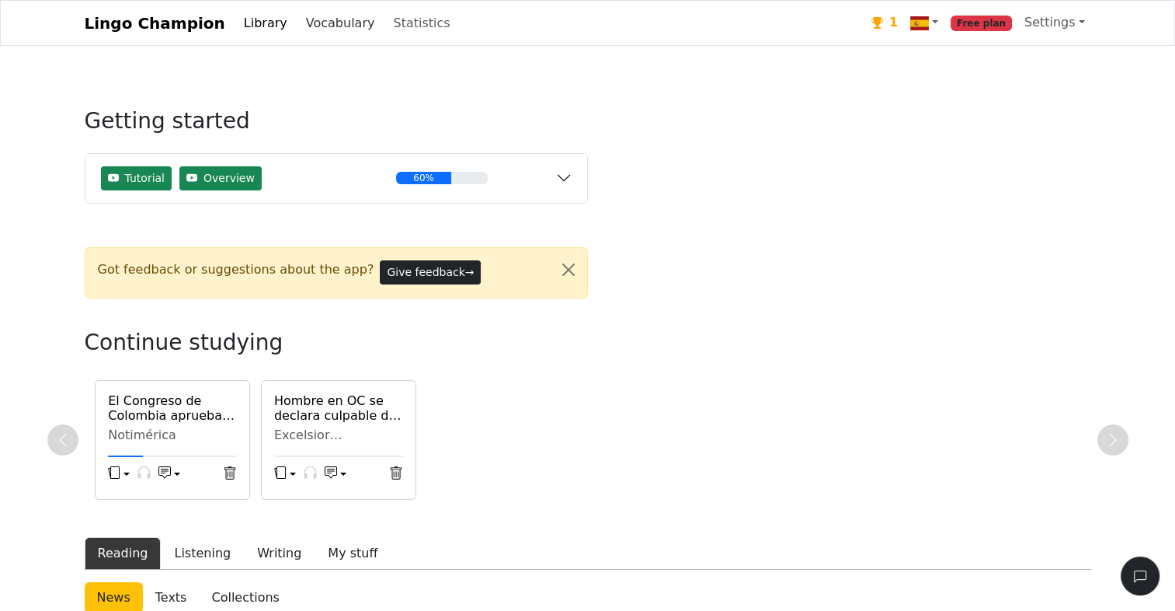
click at [304, 25] on link "Vocabulary" at bounding box center [341, 23] width 82 height 31
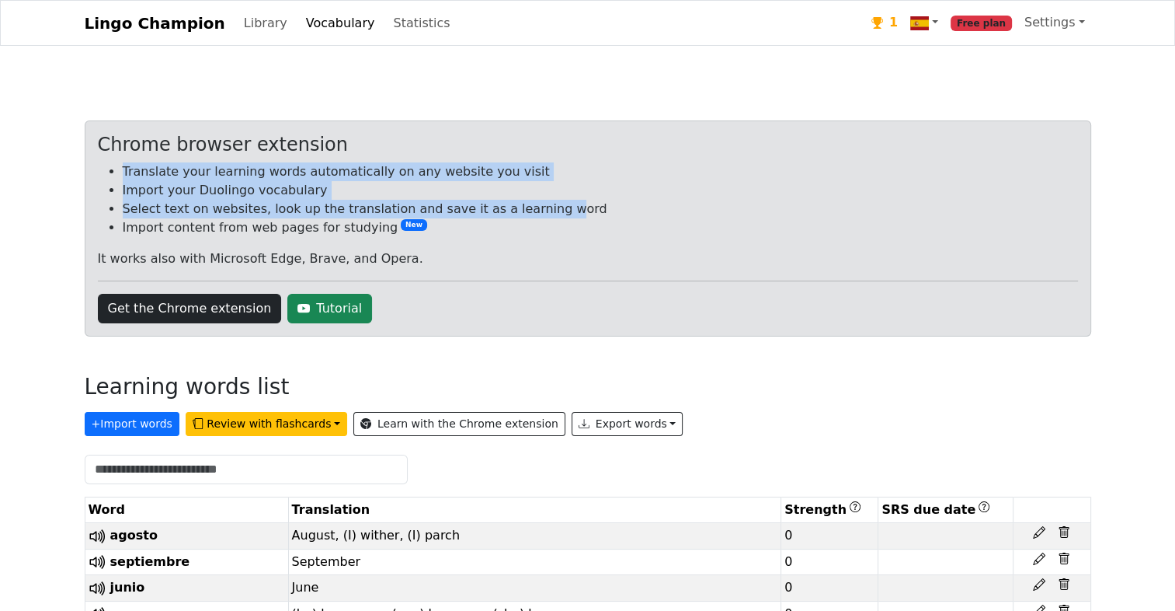
drag, startPoint x: 350, startPoint y: 151, endPoint x: 538, endPoint y: 242, distance: 208.5
click at [538, 242] on div "Chrome browser extension Translate your learning words automatically on any web…" at bounding box center [588, 228] width 1007 height 216
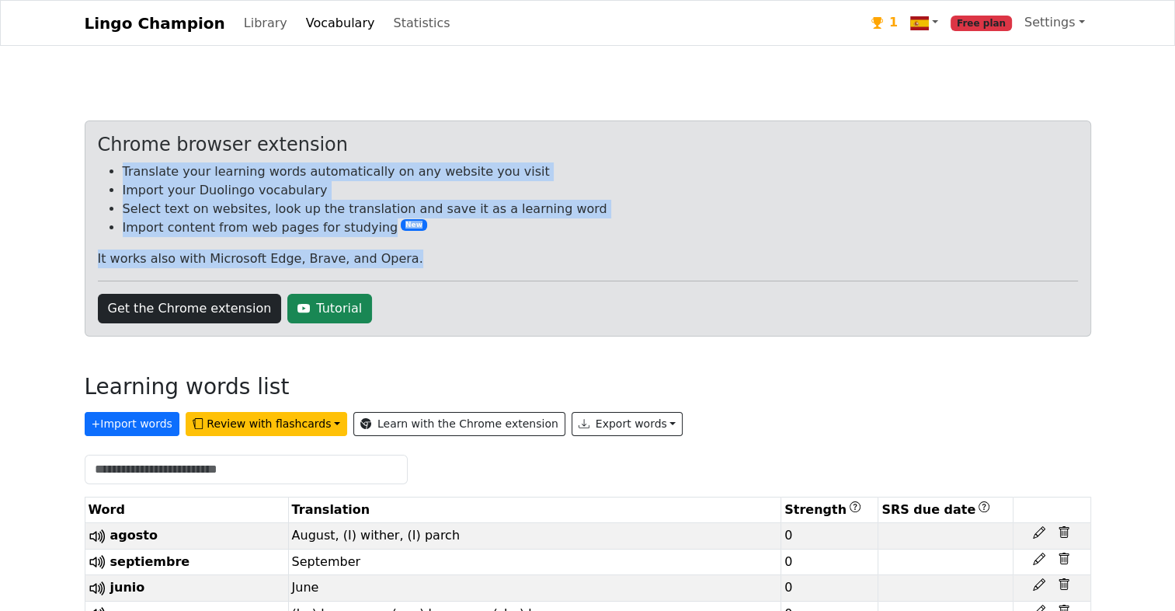
drag, startPoint x: 538, startPoint y: 242, endPoint x: 513, endPoint y: 92, distance: 151.2
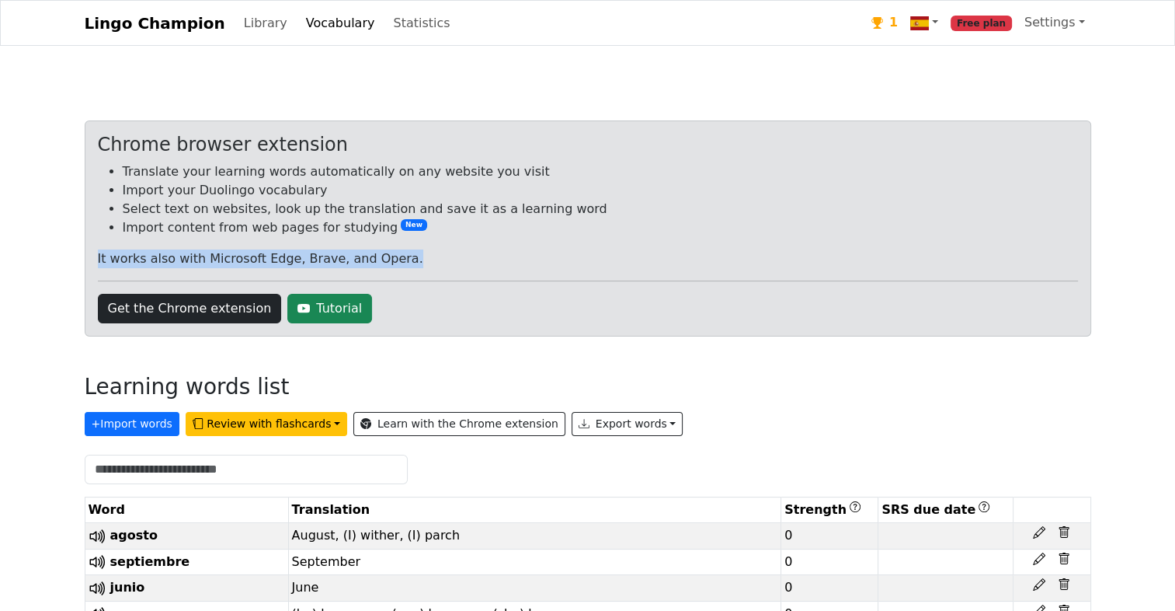
click at [394, 279] on div "Chrome browser extension Translate your learning words automatically on any web…" at bounding box center [588, 228] width 1007 height 216
click at [1000, 23] on span "Free plan" at bounding box center [981, 24] width 61 height 16
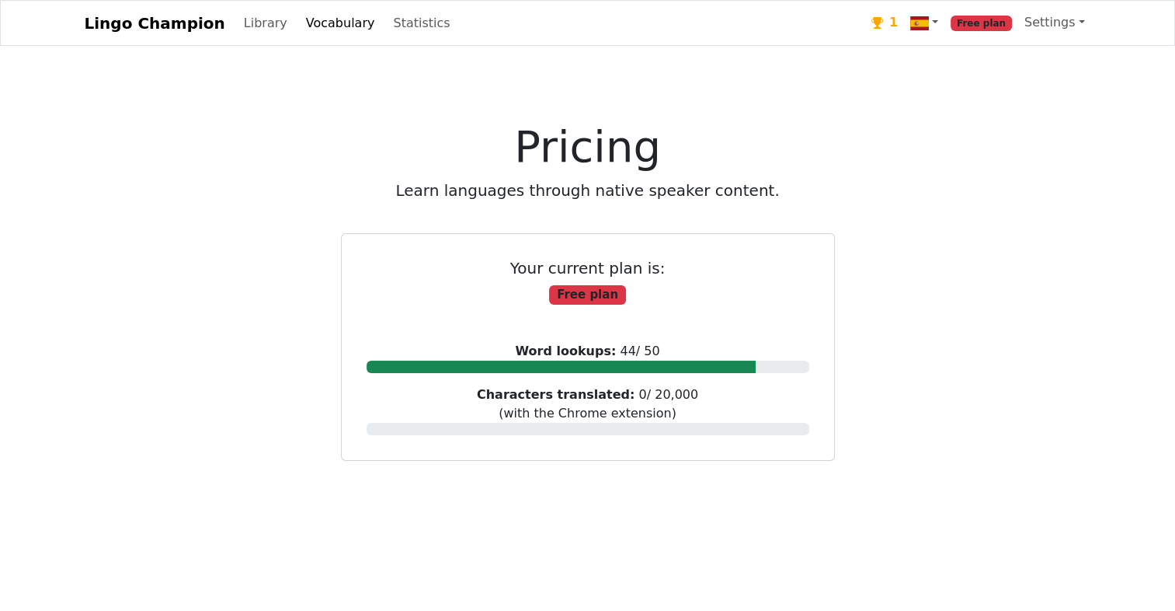
click at [1000, 23] on span "Free plan" at bounding box center [981, 24] width 61 height 16
click at [593, 367] on div at bounding box center [562, 366] width 390 height 12
